Goal: Task Accomplishment & Management: Complete application form

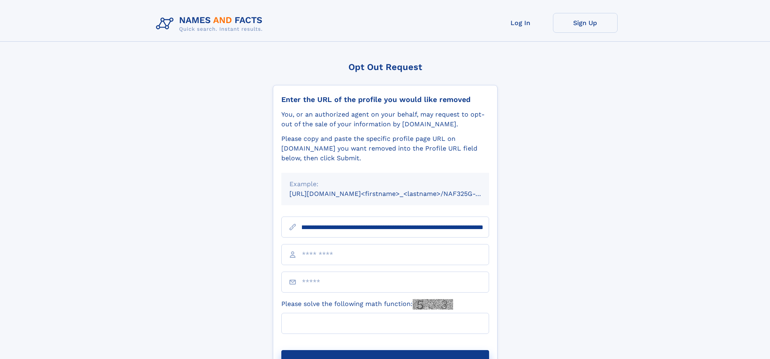
scroll to position [0, 104]
type input "**********"
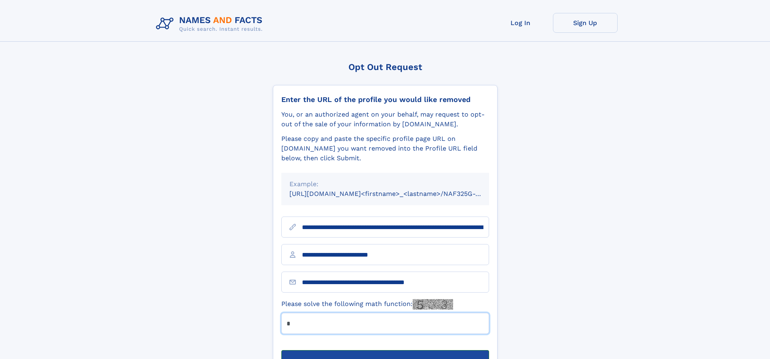
type input "*"
click at [385, 350] on button "Submit Opt Out Request" at bounding box center [385, 363] width 208 height 26
